Goal: Task Accomplishment & Management: Manage account settings

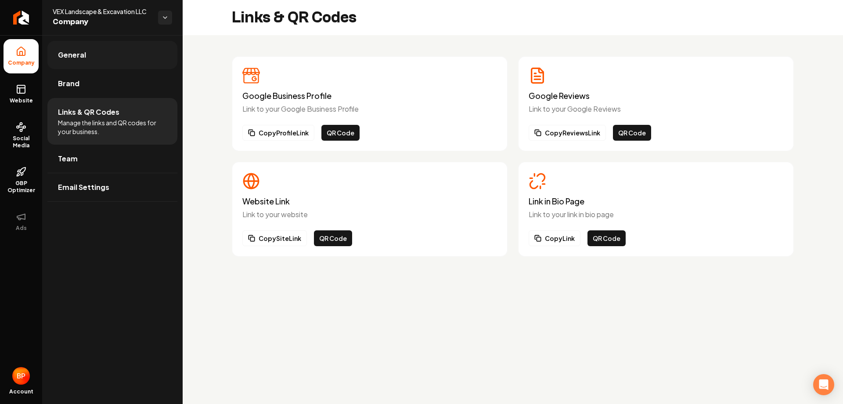
click at [90, 51] on link "General" at bounding box center [112, 55] width 130 height 28
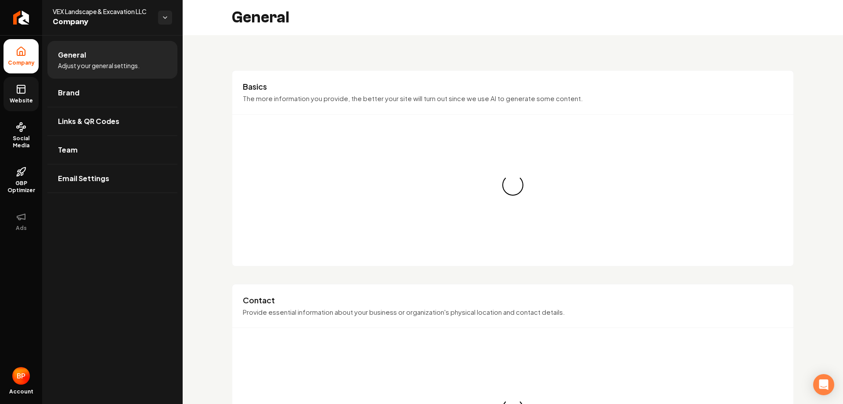
click at [28, 94] on link "Website" at bounding box center [21, 94] width 35 height 34
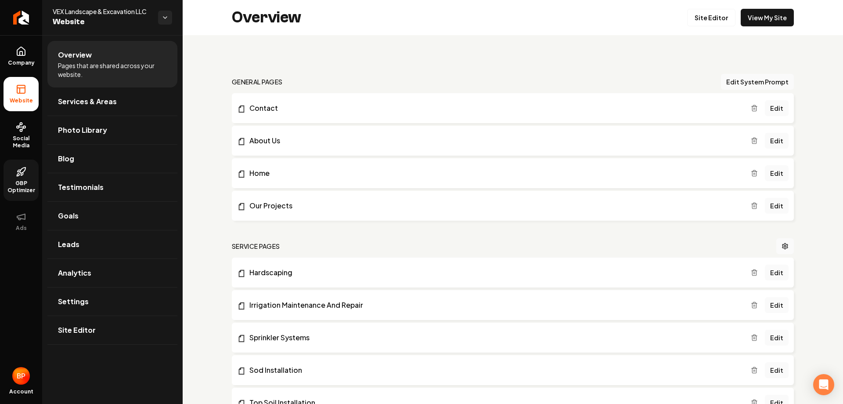
click at [16, 172] on icon at bounding box center [21, 171] width 11 height 11
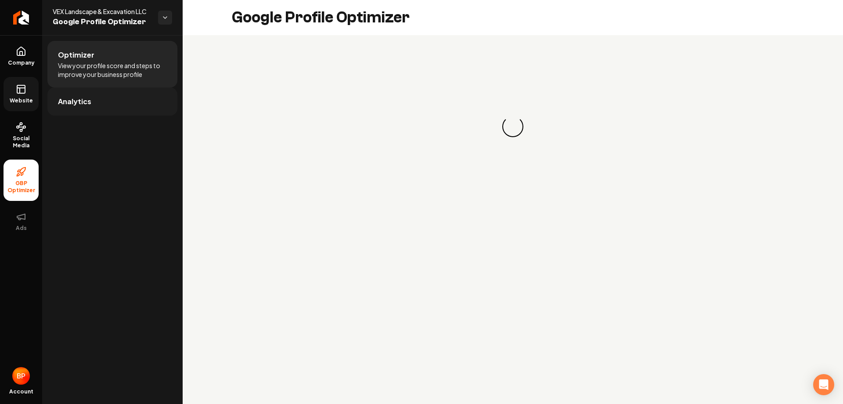
click at [84, 98] on span "Analytics" at bounding box center [74, 101] width 33 height 11
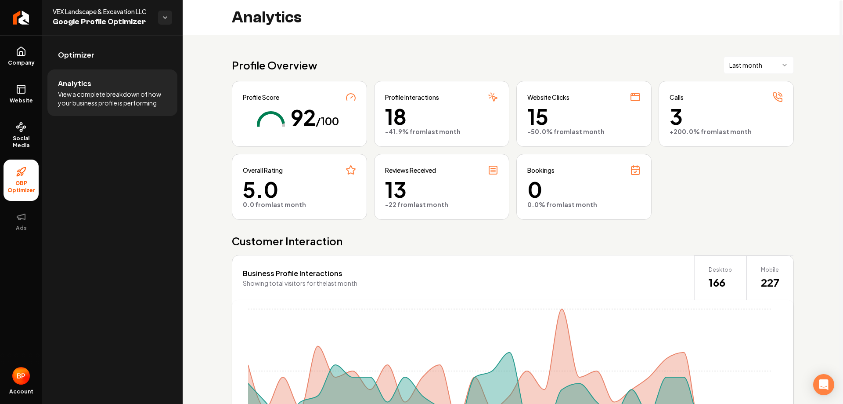
click at [633, 95] on icon "Main content area" at bounding box center [635, 95] width 9 height 0
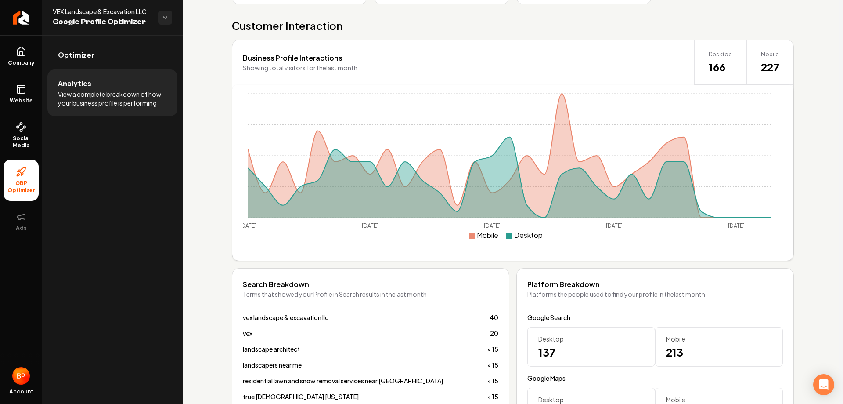
scroll to position [232, 0]
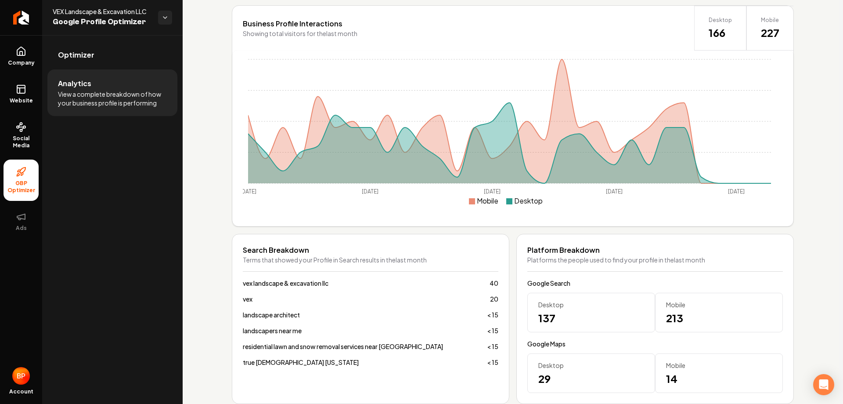
drag, startPoint x: 558, startPoint y: 326, endPoint x: 571, endPoint y: 323, distance: 13.9
click at [586, 327] on div "Desktop 137" at bounding box center [591, 312] width 128 height 40
click at [559, 321] on span "137" at bounding box center [591, 317] width 106 height 14
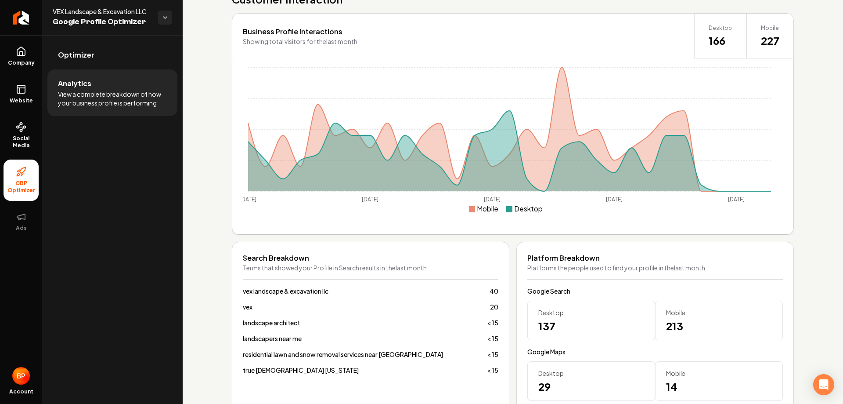
scroll to position [17, 0]
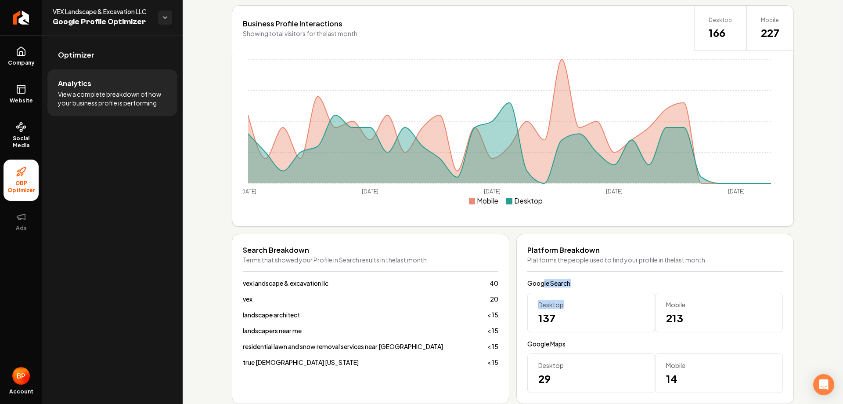
drag, startPoint x: 541, startPoint y: 284, endPoint x: 589, endPoint y: 293, distance: 49.2
click at [589, 293] on div "Google Search Desktop 137 Mobile 213" at bounding box center [655, 305] width 256 height 54
click at [589, 293] on div "Desktop 137" at bounding box center [591, 312] width 128 height 40
drag, startPoint x: 531, startPoint y: 311, endPoint x: 609, endPoint y: 316, distance: 77.9
click at [606, 317] on div "Desktop 137" at bounding box center [591, 312] width 128 height 40
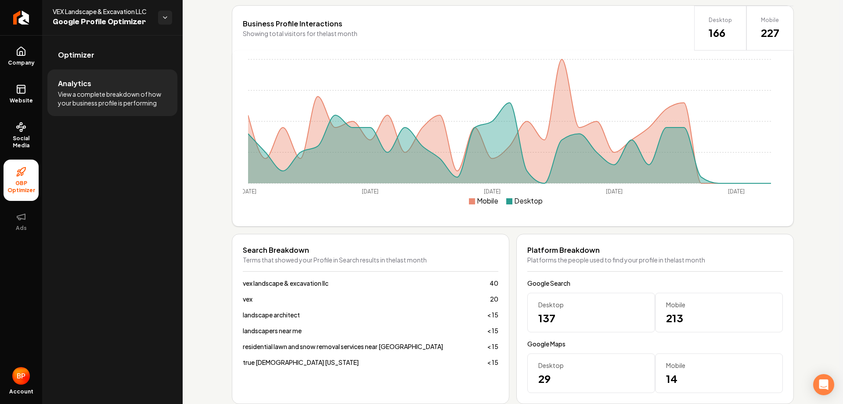
click at [639, 291] on div "Google Search Desktop 137 Mobile 213" at bounding box center [655, 305] width 256 height 54
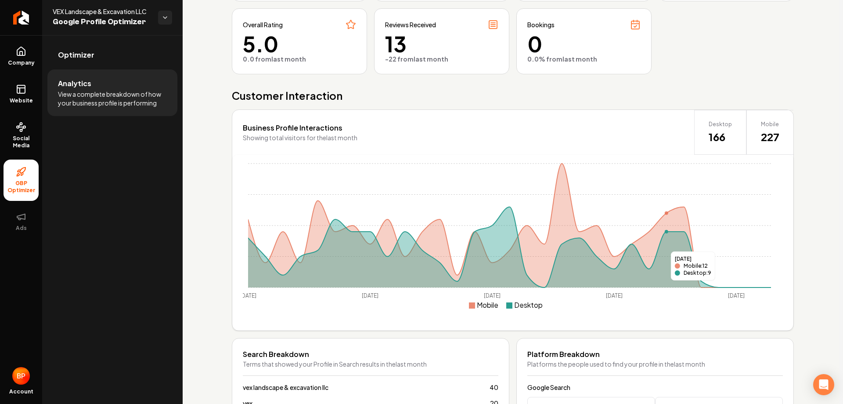
scroll to position [232, 0]
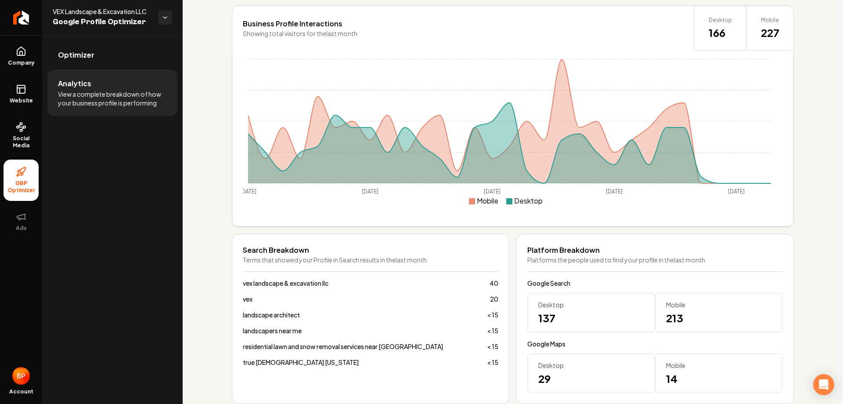
click at [304, 360] on div "true pavers [US_STATE] < 15" at bounding box center [371, 361] width 256 height 9
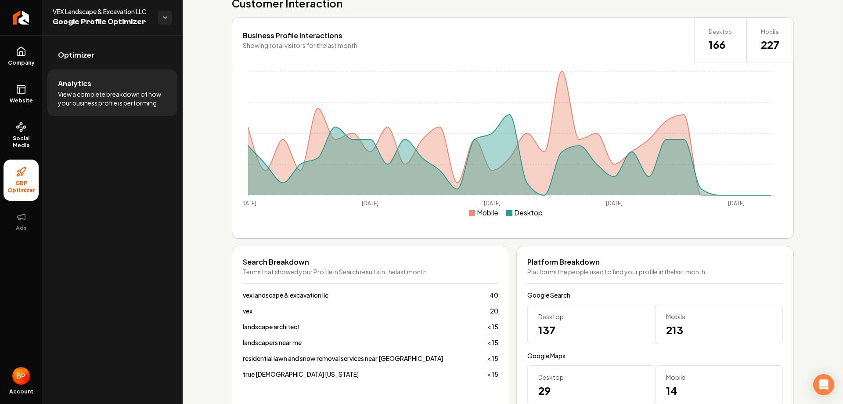
scroll to position [0, 0]
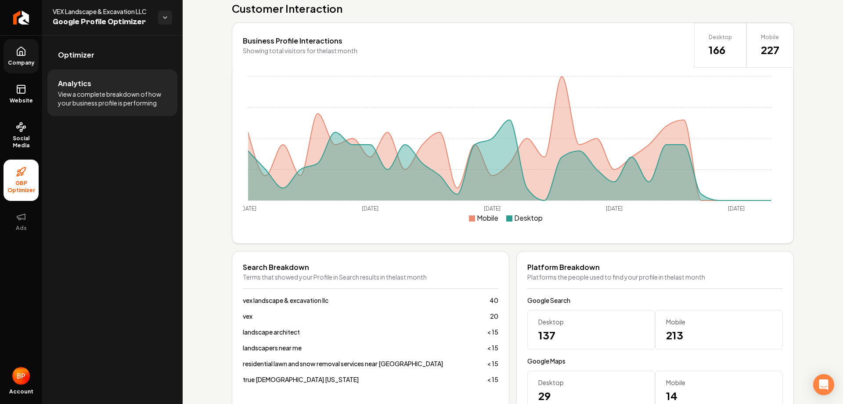
click at [11, 55] on link "Company" at bounding box center [21, 56] width 35 height 34
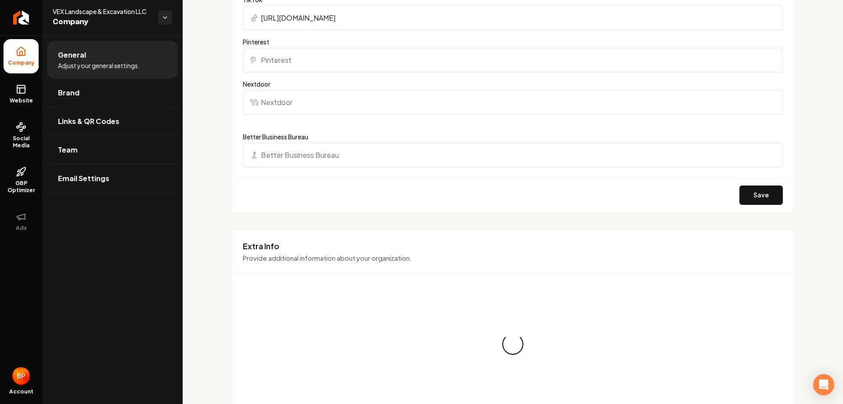
scroll to position [1067, 0]
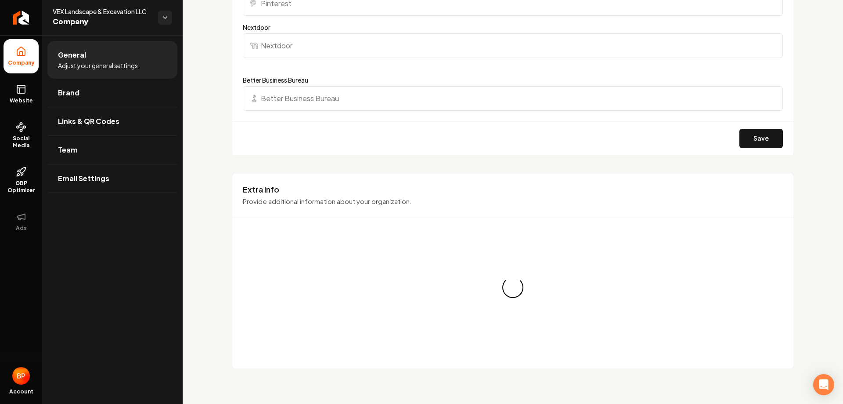
click at [286, 104] on input "Better Business Bureau" at bounding box center [513, 98] width 540 height 25
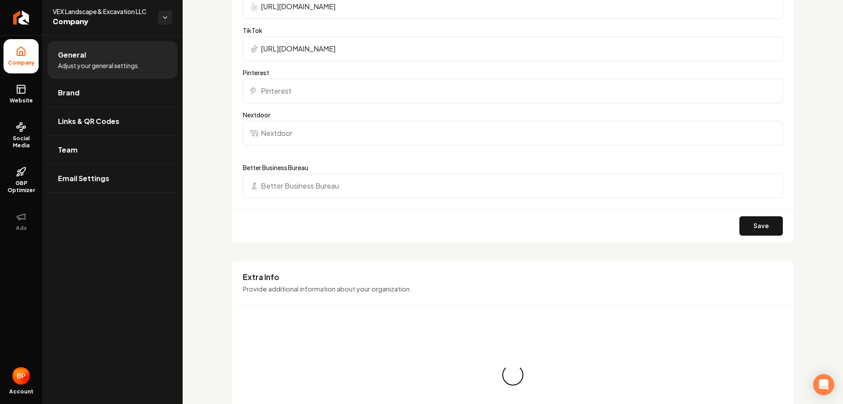
scroll to position [979, 0]
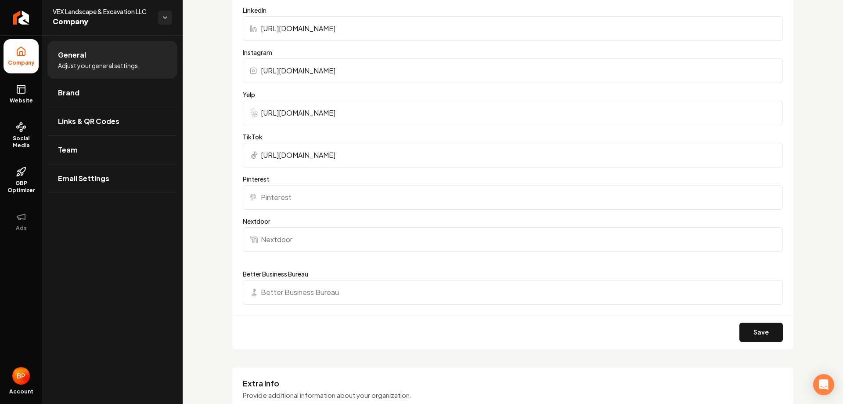
scroll to position [1085, 0]
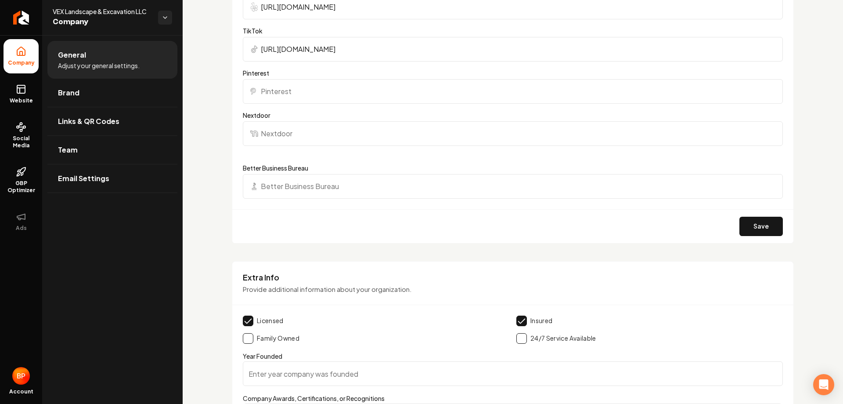
click at [276, 132] on input "Nextdoor" at bounding box center [513, 133] width 540 height 25
drag, startPoint x: 278, startPoint y: 85, endPoint x: 234, endPoint y: 127, distance: 61.2
click at [278, 86] on input "Pinterest" at bounding box center [513, 91] width 540 height 25
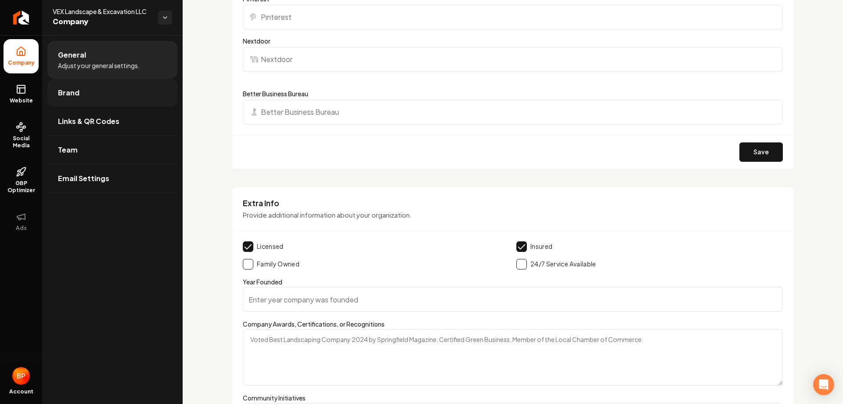
scroll to position [1060, 0]
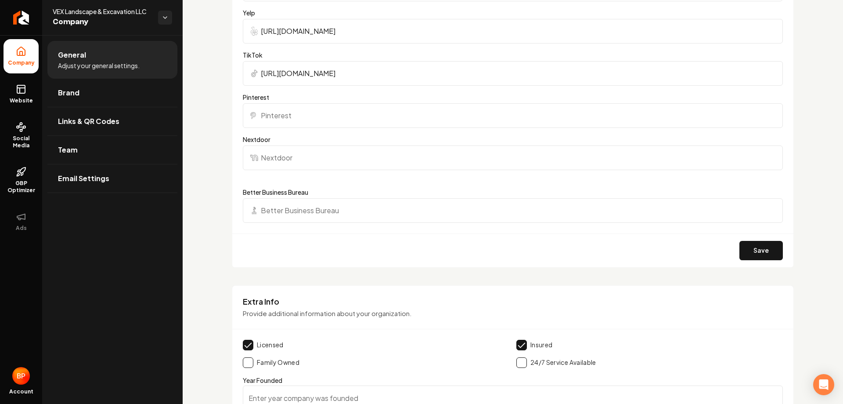
click at [8, 57] on li "Company" at bounding box center [21, 56] width 35 height 34
